Goal: Task Accomplishment & Management: Complete application form

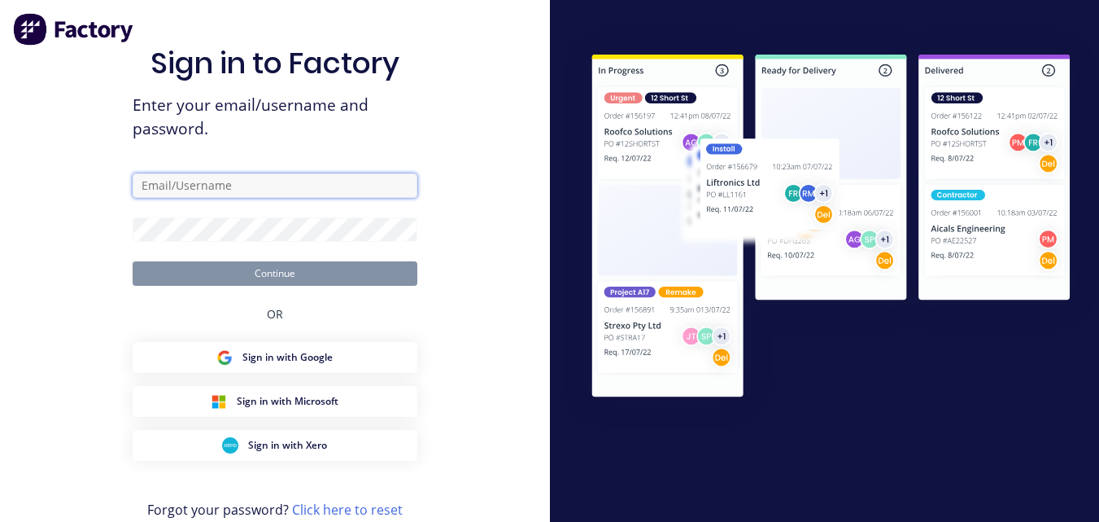
click at [347, 187] on input "text" at bounding box center [275, 185] width 285 height 24
type input "admin"
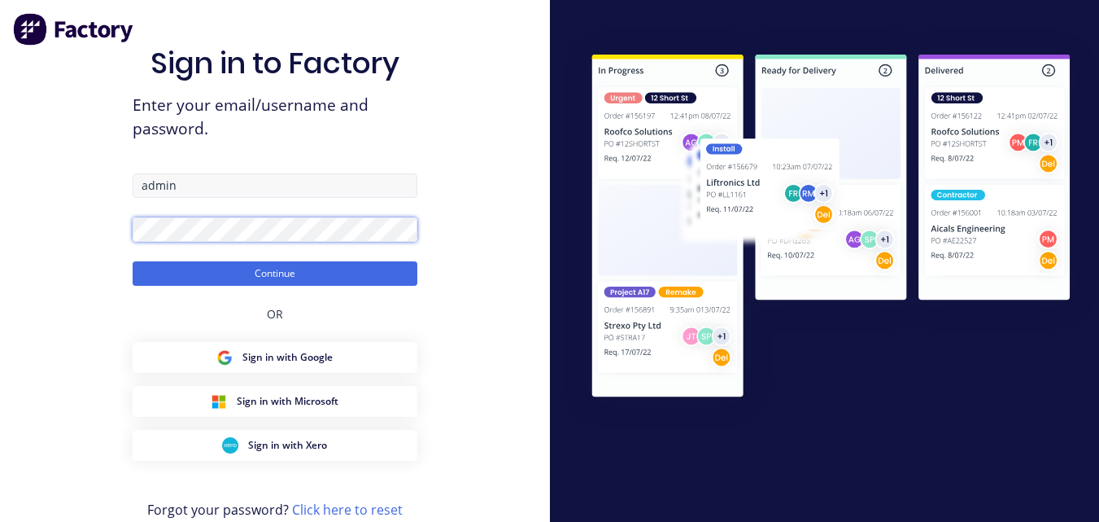
click at [133, 261] on button "Continue" at bounding box center [275, 273] width 285 height 24
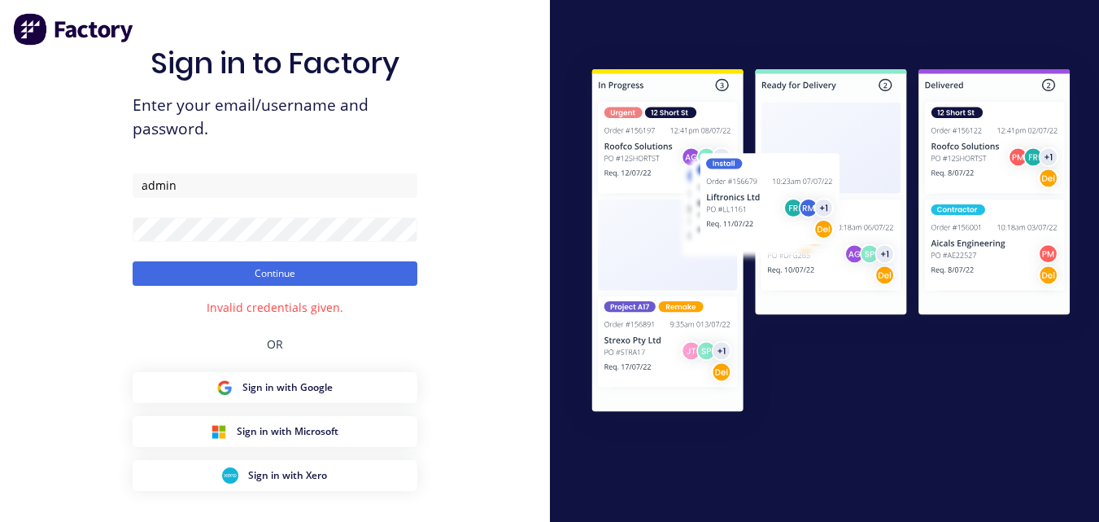
drag, startPoint x: 1084, startPoint y: 1, endPoint x: 439, endPoint y: 309, distance: 714.5
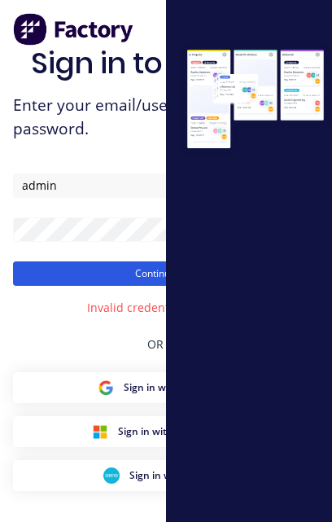
click at [103, 261] on button "Continue" at bounding box center [155, 273] width 285 height 24
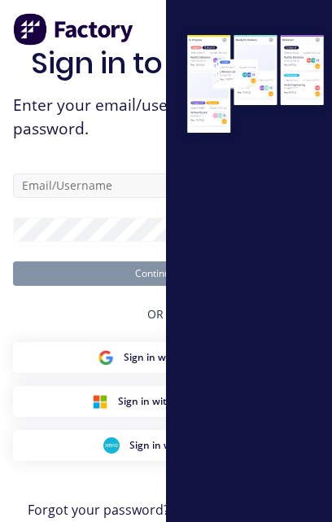
drag, startPoint x: 110, startPoint y: 172, endPoint x: 102, endPoint y: 190, distance: 20.4
click at [102, 190] on div "Sign in to Factory Enter your email/username and password. Continue OR Sign in …" at bounding box center [155, 296] width 285 height 500
click at [102, 190] on input "text" at bounding box center [155, 185] width 285 height 24
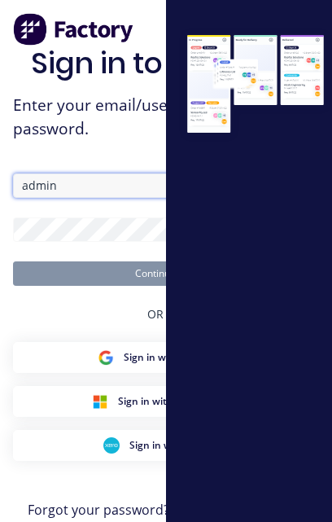
type input "admin"
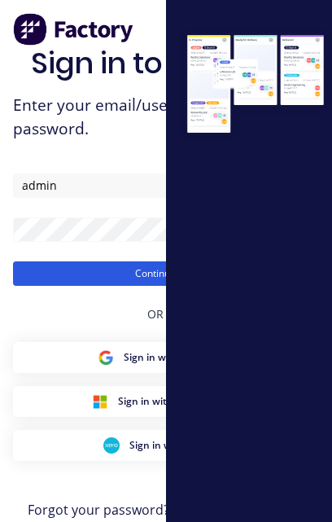
click at [79, 267] on button "Continue" at bounding box center [155, 273] width 285 height 24
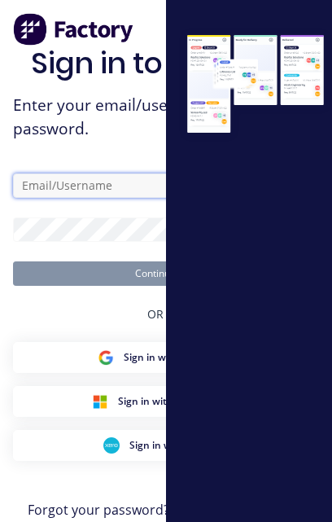
click at [68, 179] on input "text" at bounding box center [155, 185] width 285 height 24
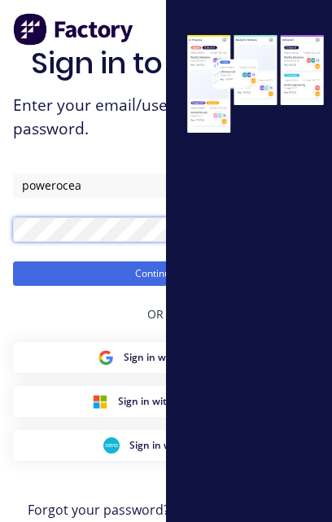
click at [13, 261] on button "Continue" at bounding box center [155, 273] width 285 height 24
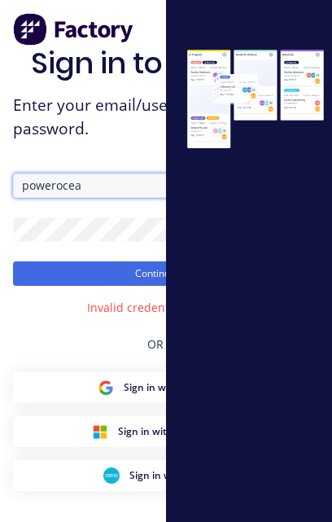
click at [68, 196] on input "powerocea" at bounding box center [155, 185] width 285 height 24
type input "admin"
click at [13, 261] on button "Continue" at bounding box center [155, 273] width 285 height 24
